Goal: Communication & Community: Answer question/provide support

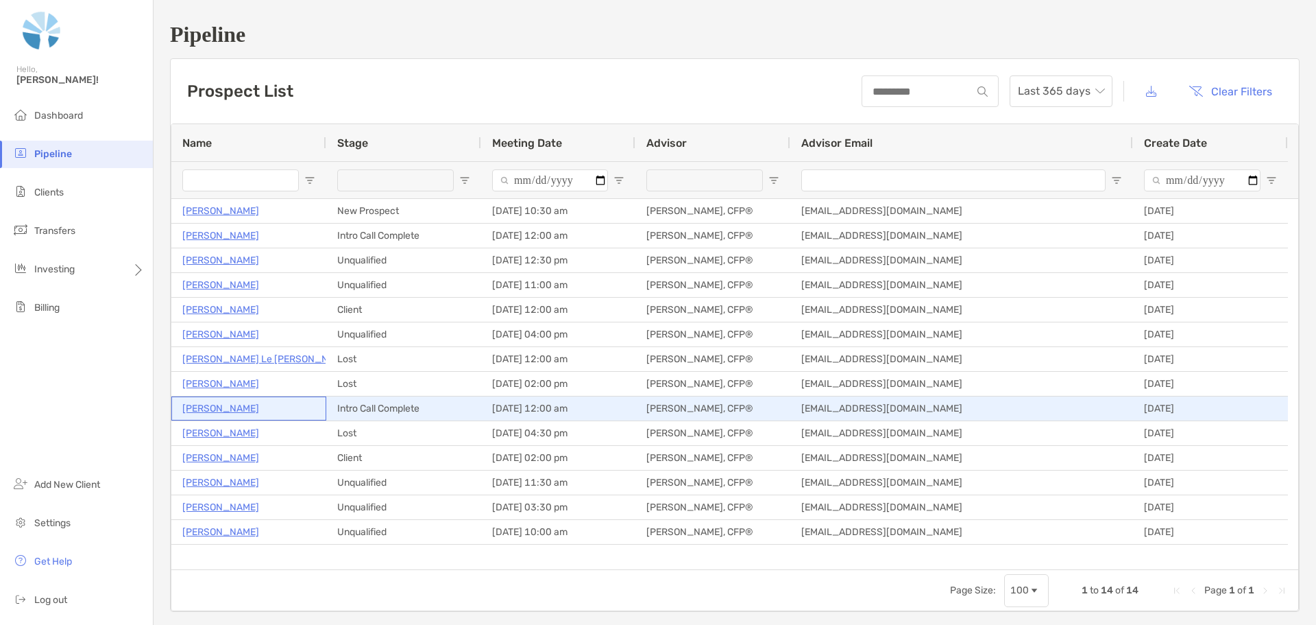
click at [214, 409] on p "Leigh Cravin" at bounding box center [220, 408] width 77 height 17
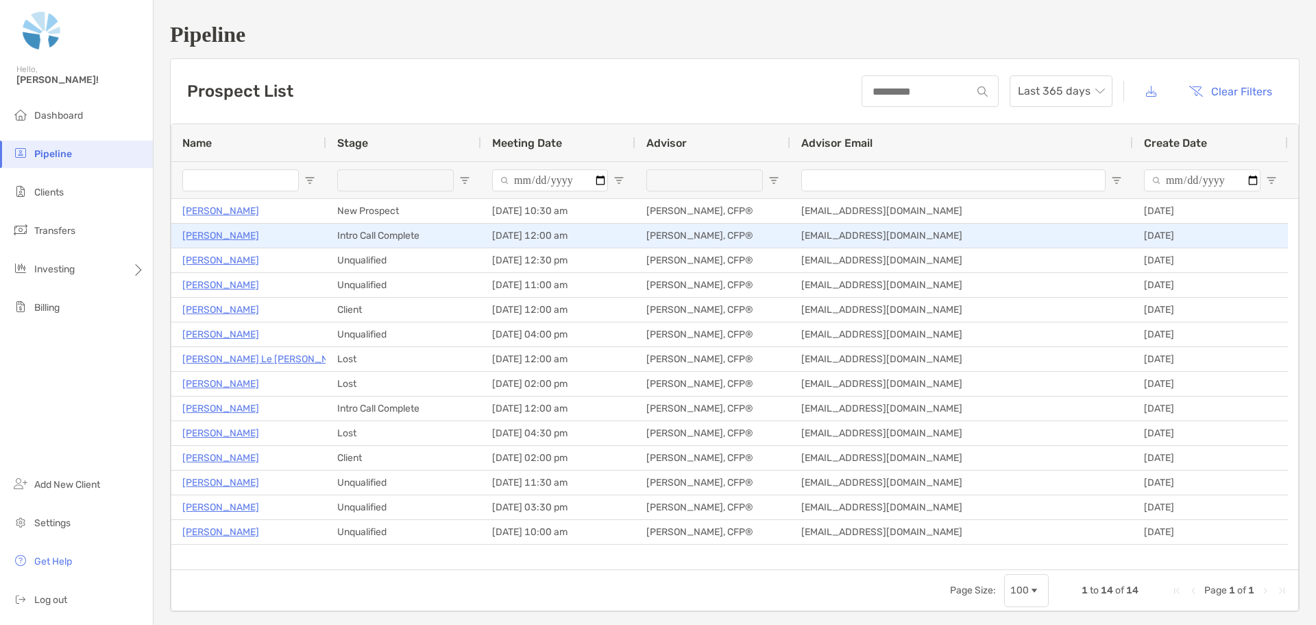
click at [199, 233] on p "[PERSON_NAME]" at bounding box center [220, 235] width 77 height 17
click at [202, 237] on p "[PERSON_NAME]" at bounding box center [220, 235] width 77 height 17
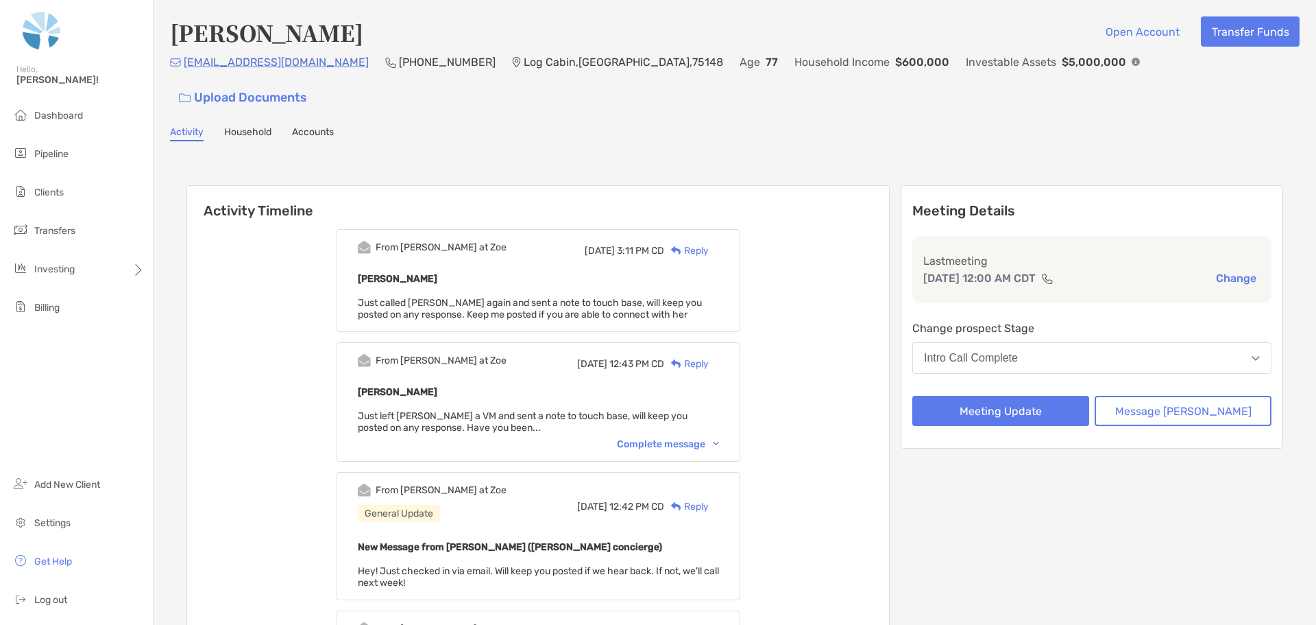
click at [709, 243] on div "Reply" at bounding box center [686, 250] width 45 height 14
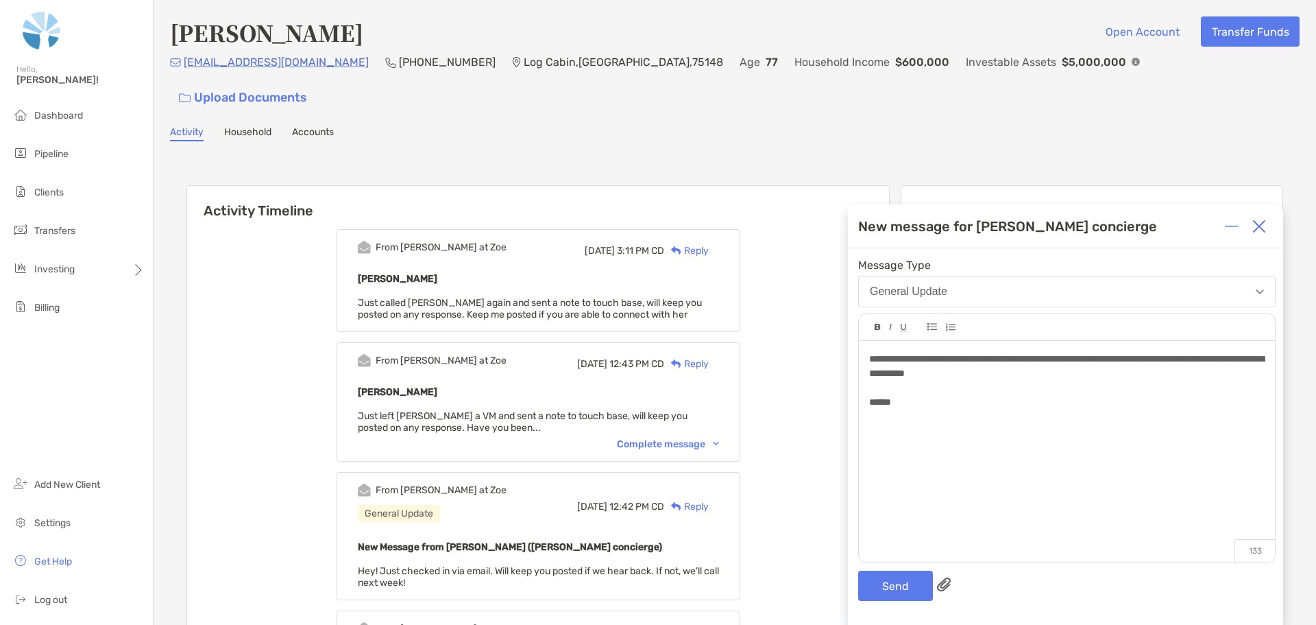
click at [1049, 367] on div "**********" at bounding box center [1066, 366] width 395 height 29
click at [882, 585] on button "Send" at bounding box center [895, 585] width 75 height 30
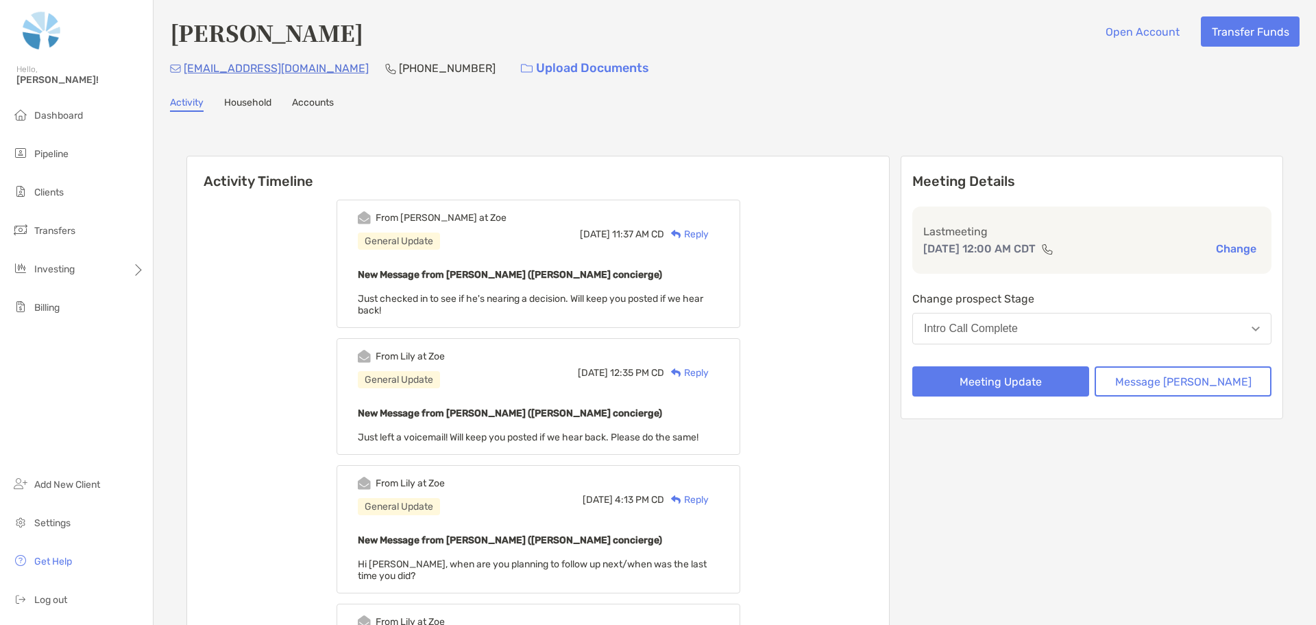
click at [709, 234] on div "Reply" at bounding box center [686, 234] width 45 height 14
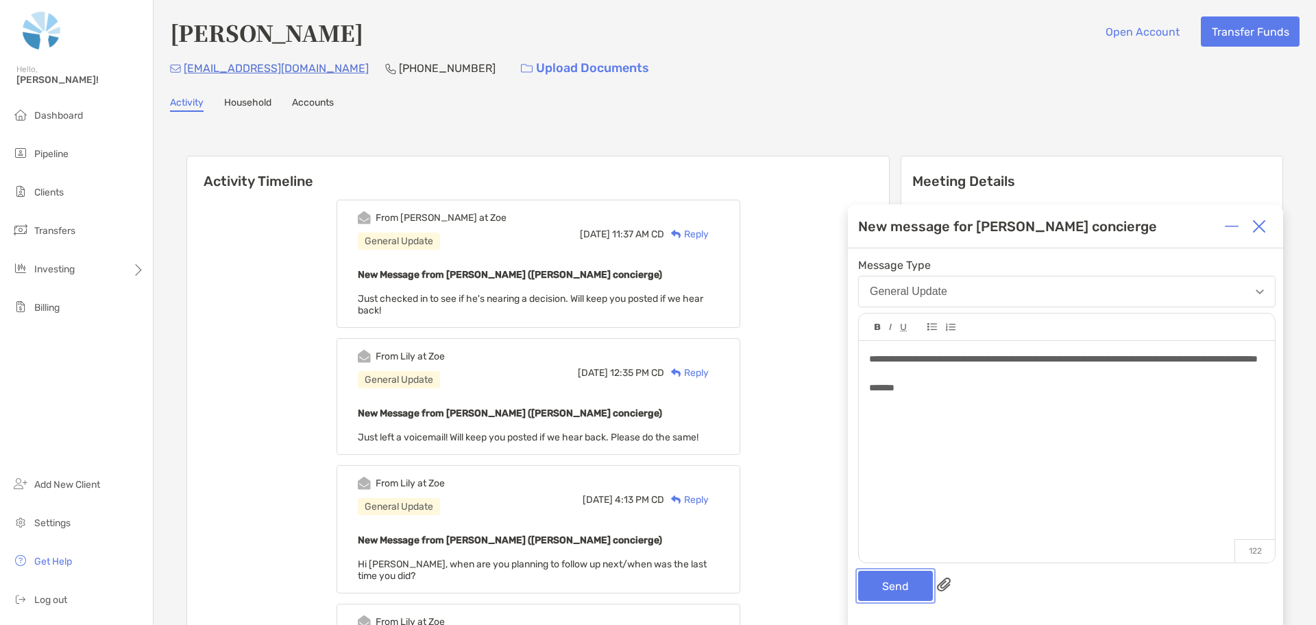
click at [894, 583] on button "Send" at bounding box center [895, 585] width 75 height 30
